Goal: Information Seeking & Learning: Learn about a topic

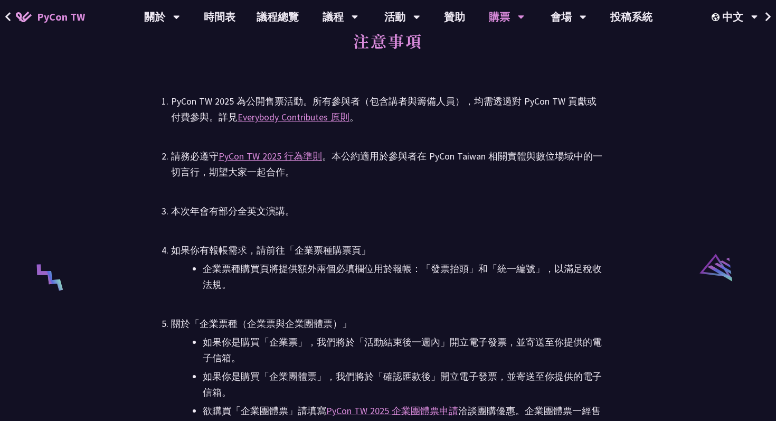
scroll to position [1706, 0]
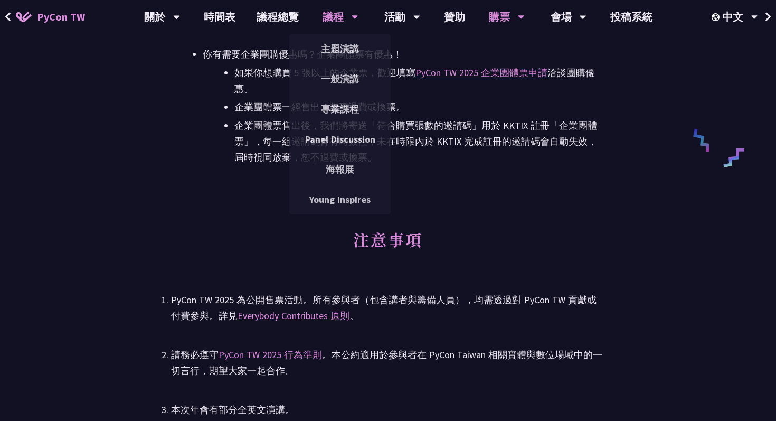
click at [338, 13] on div "議程" at bounding box center [340, 17] width 36 height 34
click at [342, 42] on link "主題演講" at bounding box center [339, 48] width 101 height 25
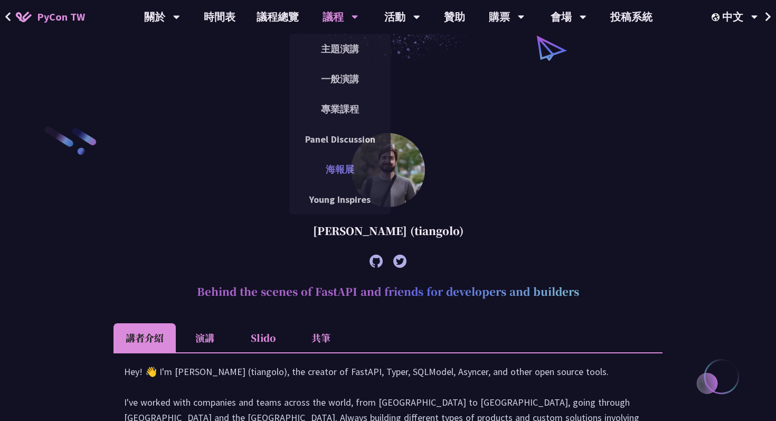
scroll to position [234, 0]
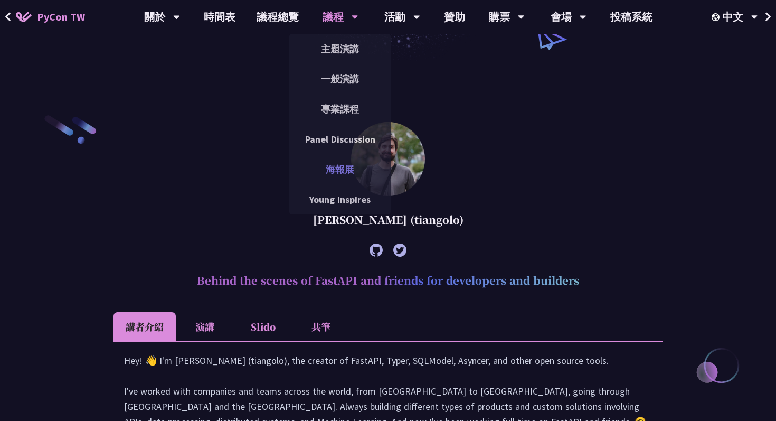
click at [347, 164] on link "海報展" at bounding box center [339, 169] width 101 height 25
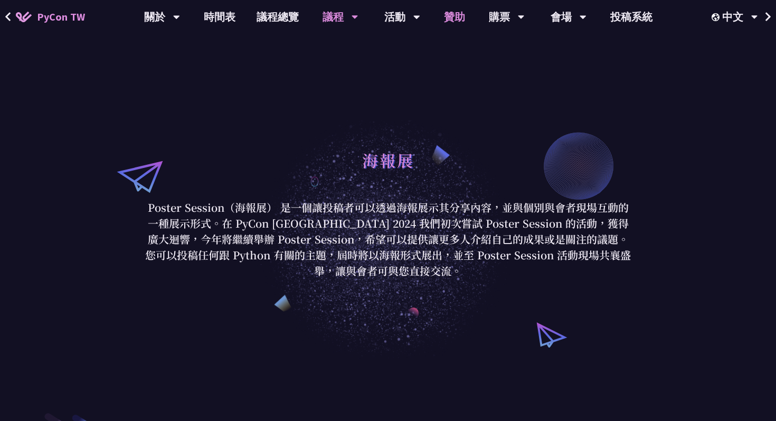
click at [460, 17] on link "贊助" at bounding box center [454, 17] width 42 height 34
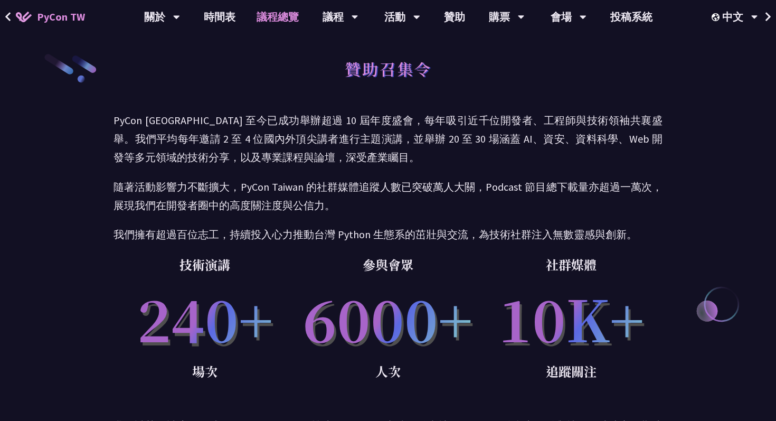
click at [275, 22] on link "議程總覽" at bounding box center [277, 17] width 63 height 34
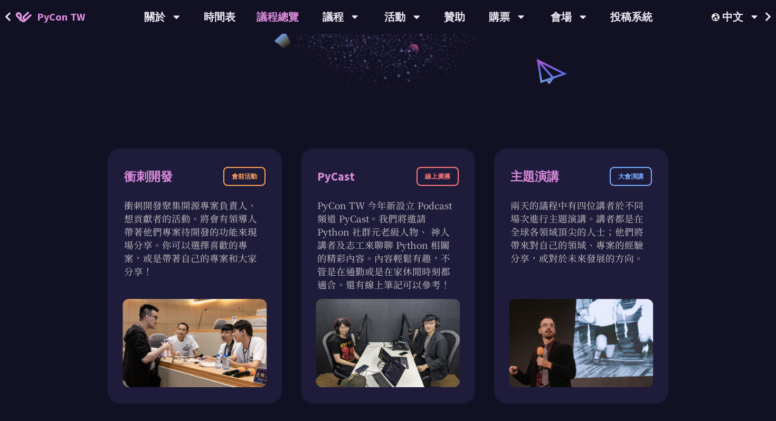
scroll to position [362, 0]
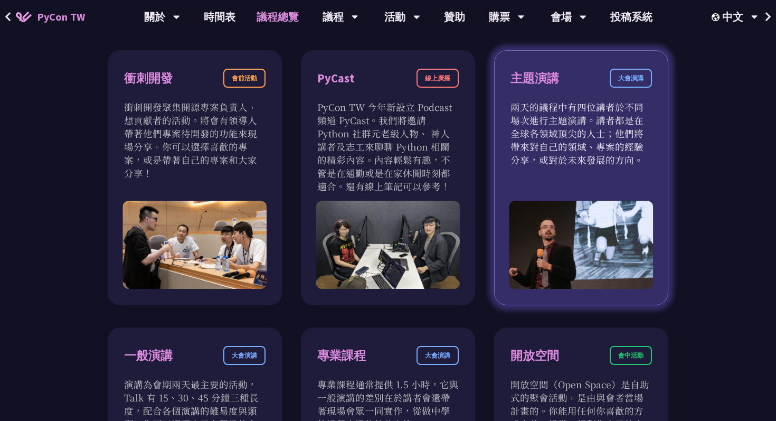
click at [564, 131] on p "兩天的議程中有四位講者於不同場次進行主題演講。講者都是在全球各領域頂尖的人士；他們將帶來對自己的領域、專案的經驗分享，或對於未來發展的方向。" at bounding box center [580, 133] width 141 height 66
click at [566, 94] on div "主題演講 大會演講" at bounding box center [580, 85] width 141 height 32
click at [540, 80] on div "主題演講" at bounding box center [534, 78] width 49 height 18
click at [629, 81] on div "大會演講" at bounding box center [631, 78] width 42 height 19
click at [580, 235] on img at bounding box center [581, 245] width 144 height 88
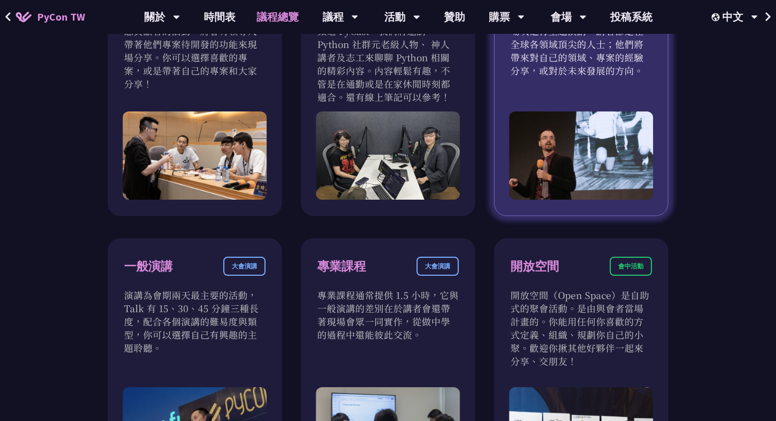
scroll to position [596, 0]
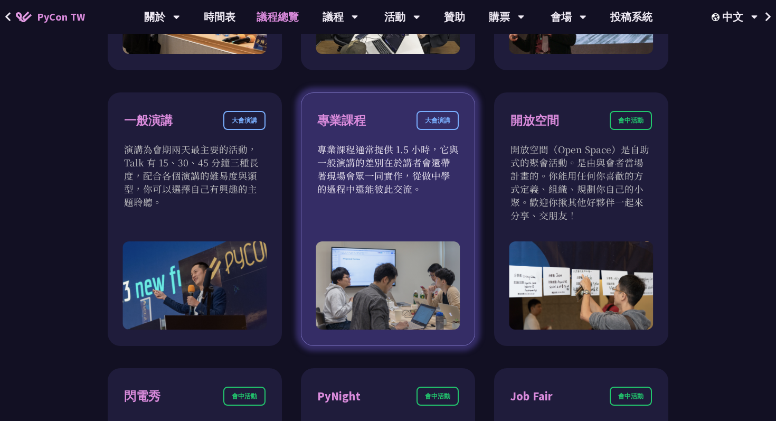
click at [347, 251] on img at bounding box center [388, 285] width 144 height 88
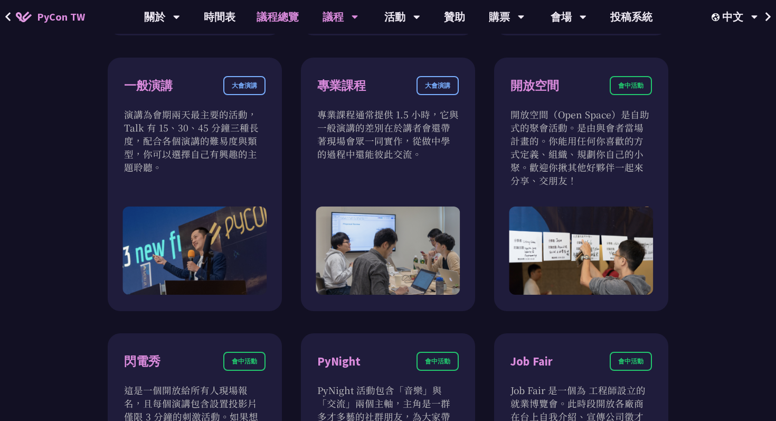
scroll to position [553, 0]
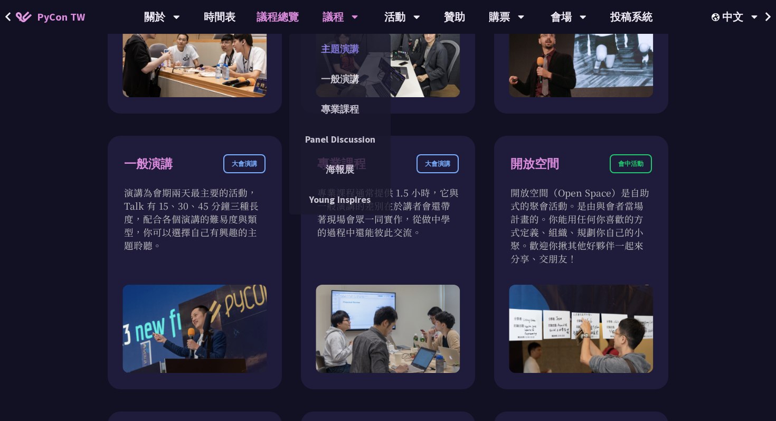
click at [338, 42] on link "主題演講" at bounding box center [339, 48] width 101 height 25
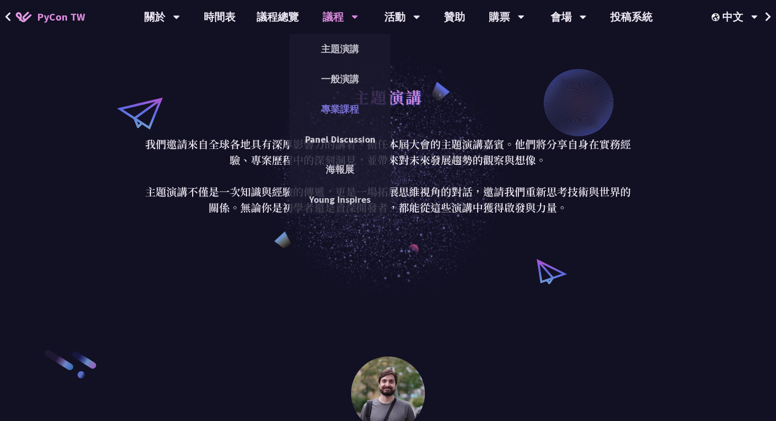
click at [343, 104] on link "專業課程" at bounding box center [339, 109] width 101 height 25
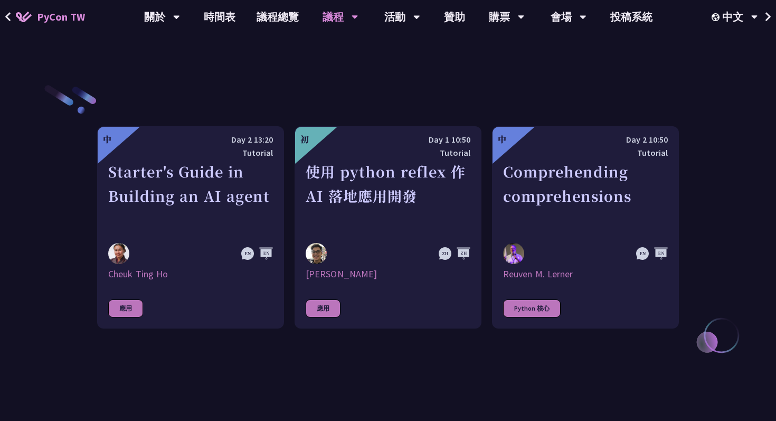
scroll to position [296, 0]
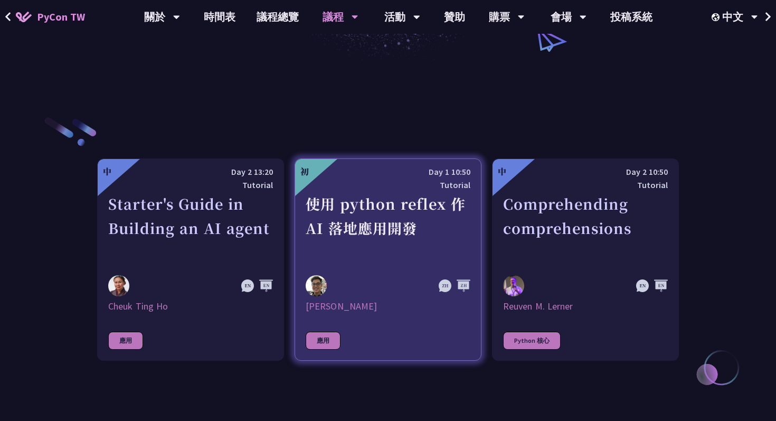
click at [357, 243] on div "使用 python reflex 作 AI 落地應用開發" at bounding box center [388, 228] width 165 height 73
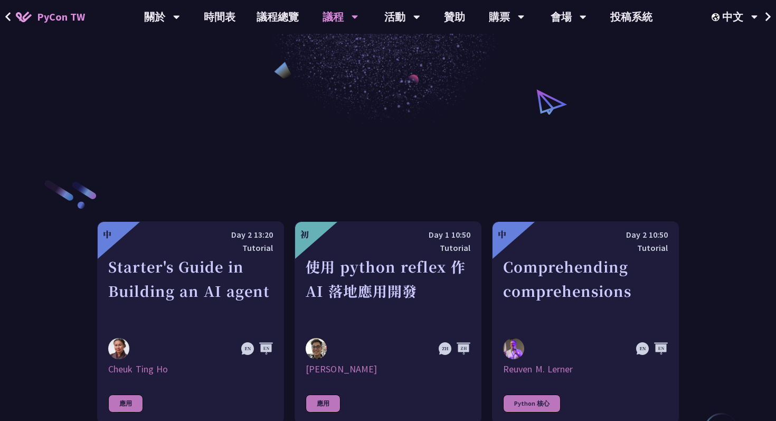
scroll to position [277, 0]
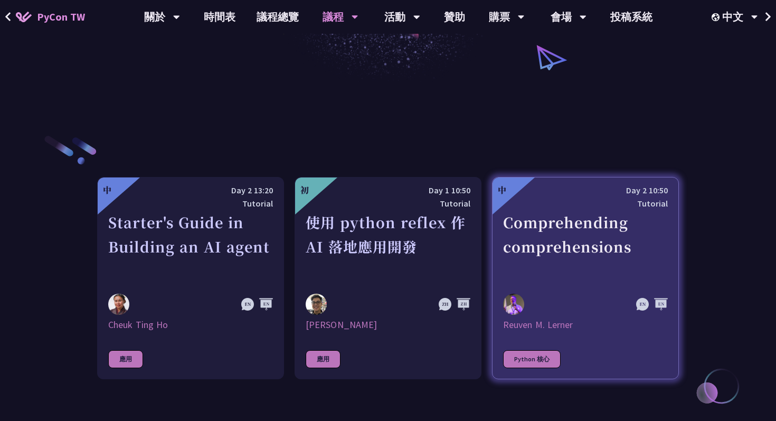
click at [521, 359] on div "Python 核心" at bounding box center [532, 359] width 58 height 18
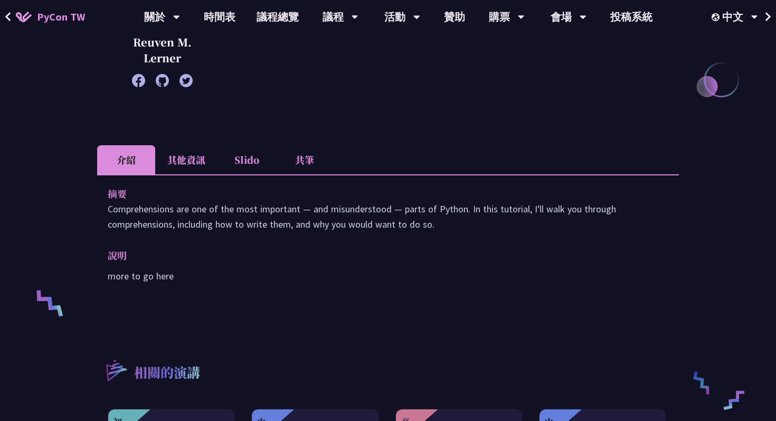
scroll to position [294, 0]
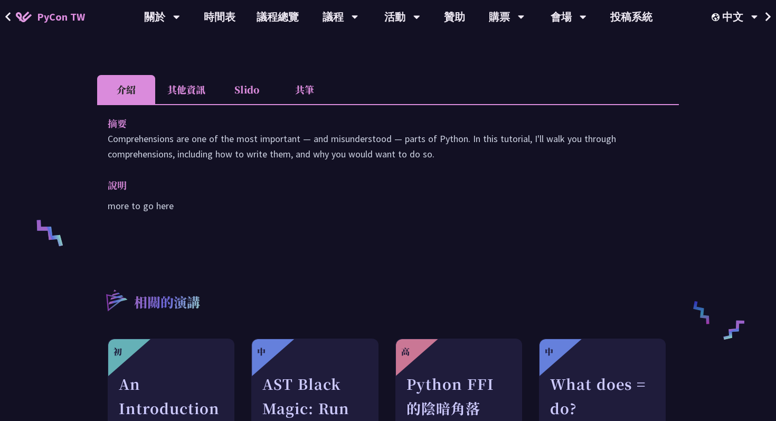
click at [199, 90] on li "其他資訊" at bounding box center [186, 89] width 62 height 29
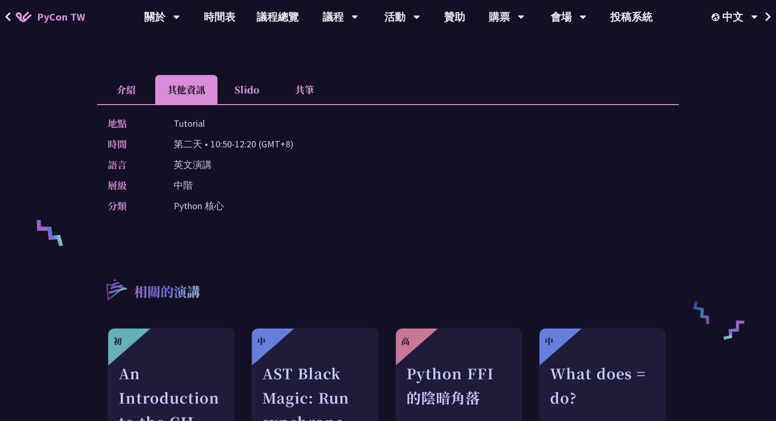
click at [293, 87] on li "共筆" at bounding box center [304, 89] width 58 height 29
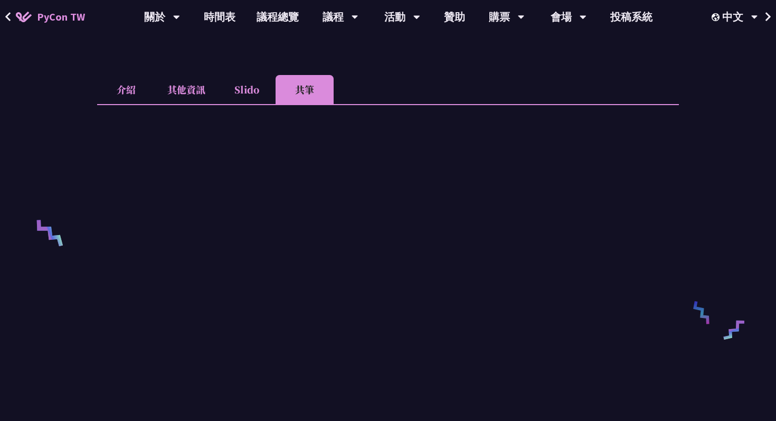
click at [259, 88] on li "Slido" at bounding box center [246, 89] width 58 height 29
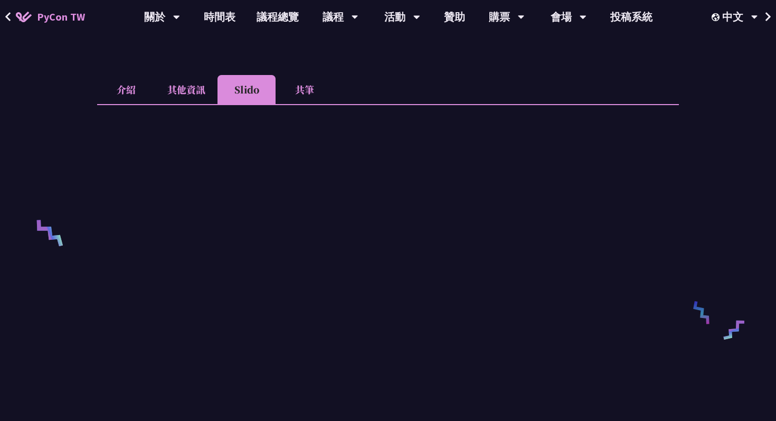
click at [116, 92] on li "介紹" at bounding box center [126, 89] width 58 height 29
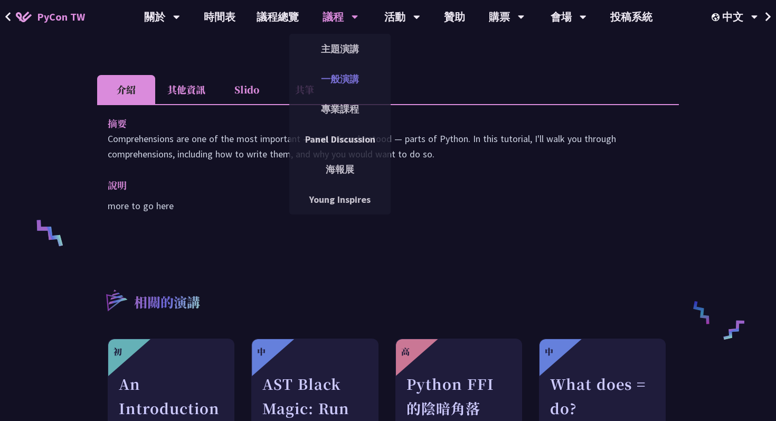
click at [343, 83] on link "一般演講" at bounding box center [339, 78] width 101 height 25
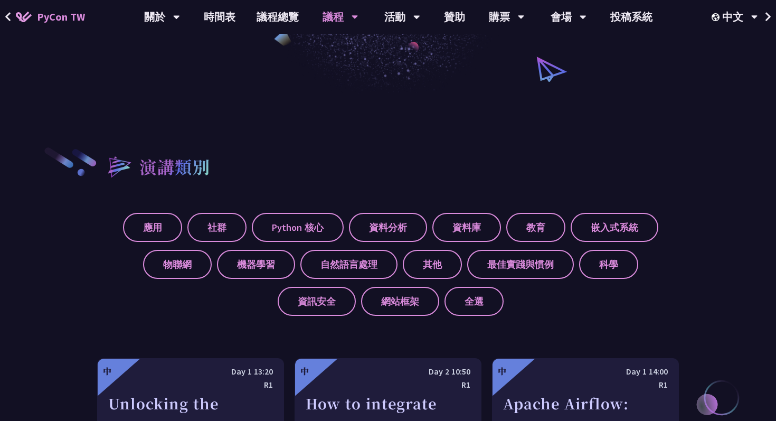
scroll to position [264, 0]
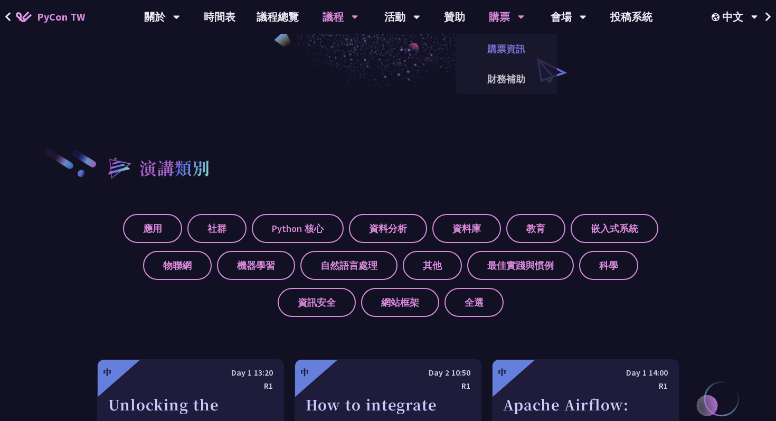
click at [510, 43] on link "購票資訊" at bounding box center [505, 48] width 101 height 25
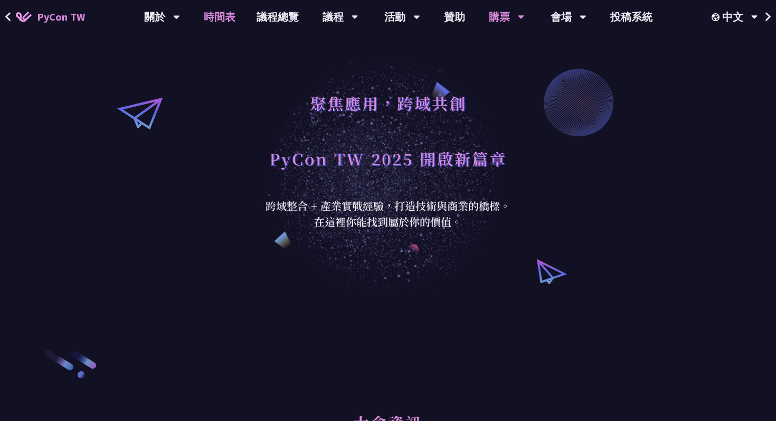
click at [219, 17] on link "時間表" at bounding box center [219, 17] width 53 height 34
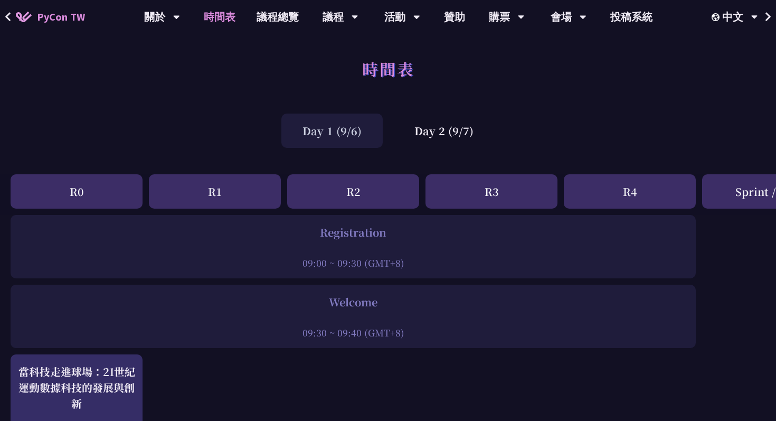
click at [312, 249] on div at bounding box center [353, 248] width 674 height 16
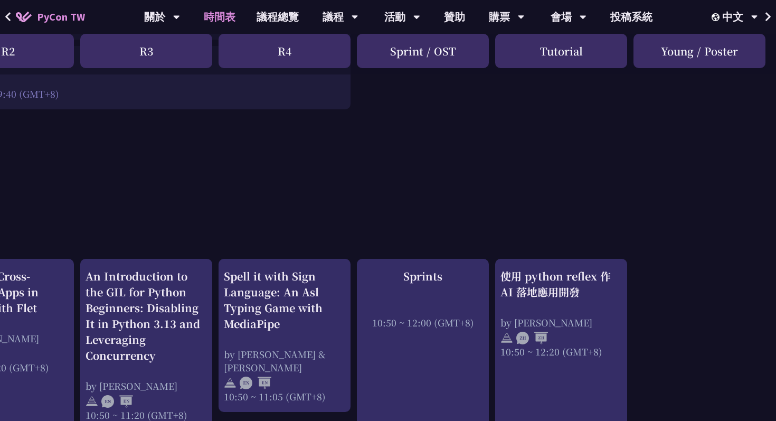
scroll to position [230, 345]
